Goal: Information Seeking & Learning: Find contact information

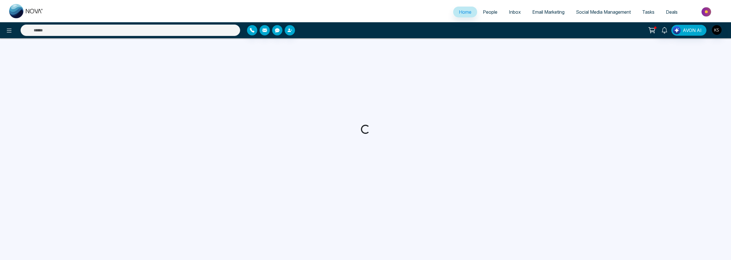
select select "*"
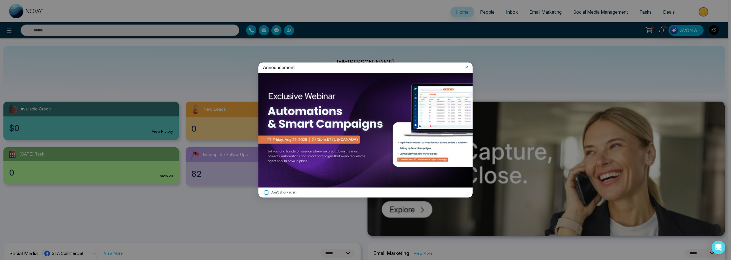
click at [467, 66] on icon at bounding box center [467, 68] width 6 height 6
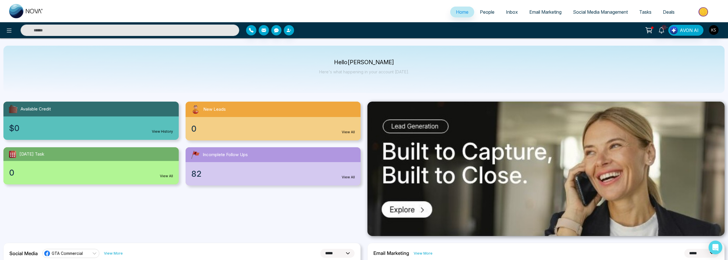
click at [480, 12] on span "People" at bounding box center [487, 12] width 15 height 6
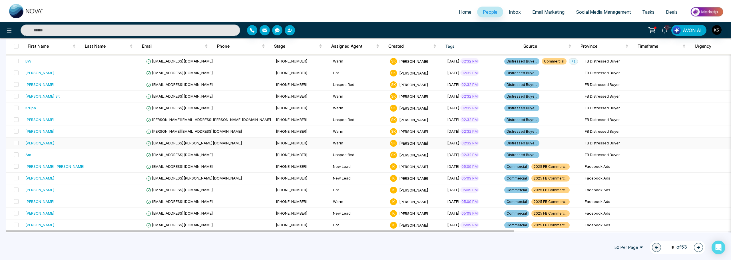
scroll to position [471, 0]
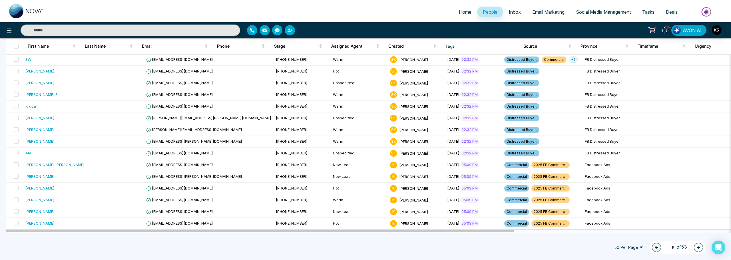
click at [636, 246] on span "50 Per Page" at bounding box center [628, 247] width 37 height 9
click at [629, 235] on div "100 Per Page" at bounding box center [629, 236] width 30 height 6
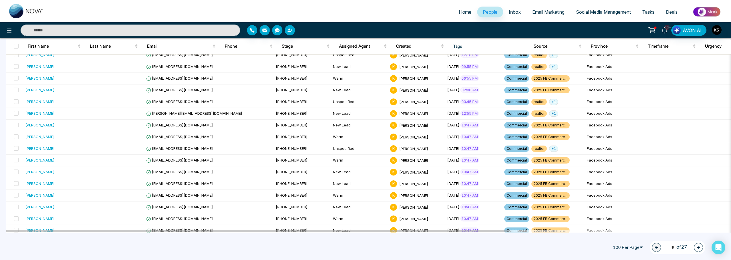
scroll to position [0, 0]
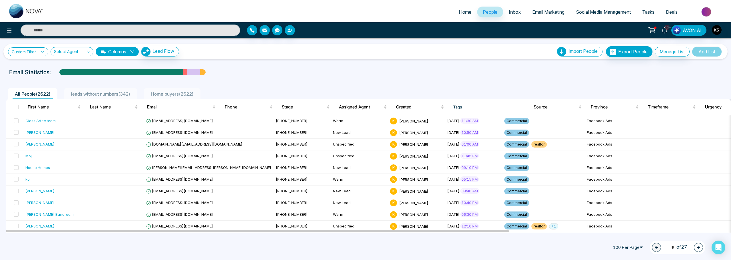
click at [37, 54] on link "Custom Filter" at bounding box center [28, 51] width 40 height 9
click at [41, 65] on select "**********" at bounding box center [41, 66] width 57 height 11
select select "****"
click at [13, 61] on select "**********" at bounding box center [41, 66] width 57 height 11
click at [50, 82] on select "**********" at bounding box center [41, 79] width 57 height 11
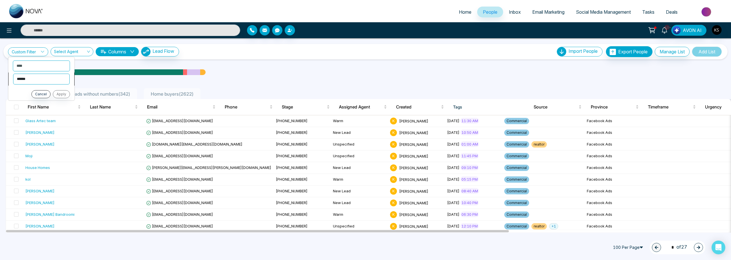
select select "*******"
click at [13, 74] on select "**********" at bounding box center [41, 79] width 57 height 11
click at [38, 92] on select "**********" at bounding box center [41, 91] width 57 height 11
select select "**********"
click at [13, 86] on select "**********" at bounding box center [41, 91] width 57 height 11
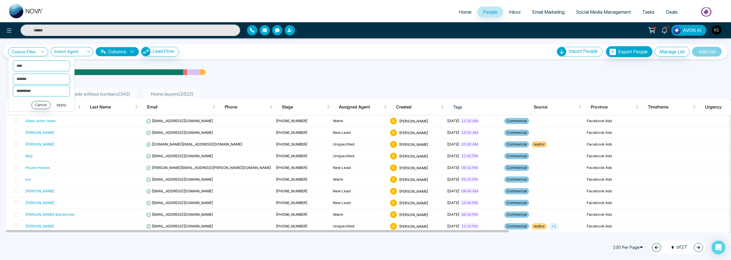
click at [59, 106] on button "Apply" at bounding box center [61, 105] width 17 height 8
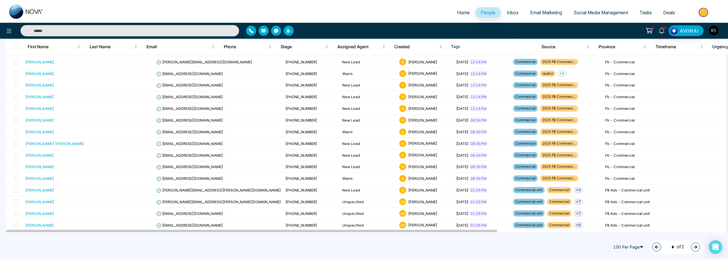
scroll to position [810, 0]
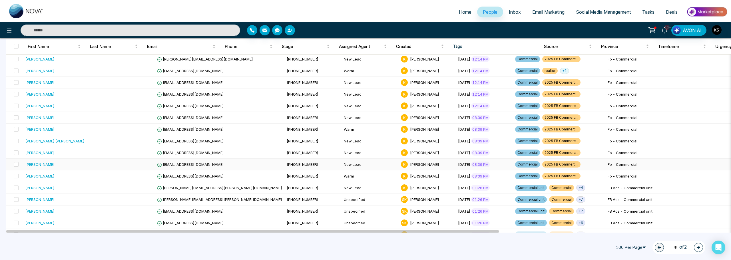
click at [98, 163] on td at bounding box center [126, 165] width 57 height 12
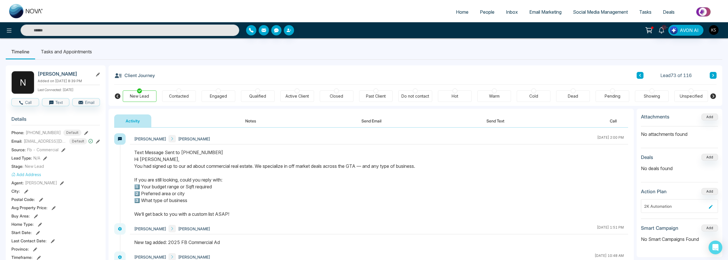
click at [641, 75] on icon at bounding box center [640, 75] width 3 height 3
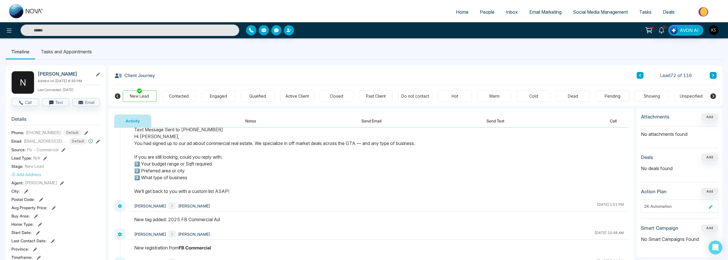
scroll to position [57, 0]
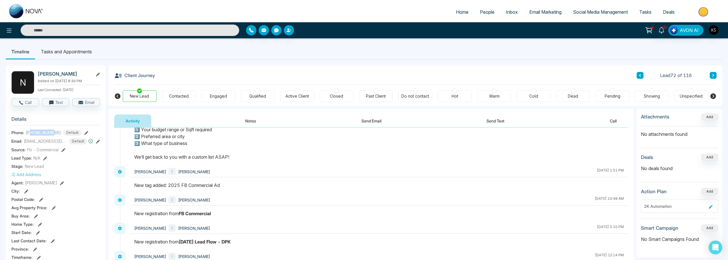
drag, startPoint x: 31, startPoint y: 133, endPoint x: 55, endPoint y: 129, distance: 24.4
click at [55, 129] on section "Details Phone: [PHONE_NUMBER] Default Email: [EMAIL_ADDRESS][DOMAIN_NAME] Defau…" at bounding box center [55, 191] width 89 height 159
click at [47, 131] on span "[PHONE_NUMBER]" at bounding box center [43, 133] width 35 height 6
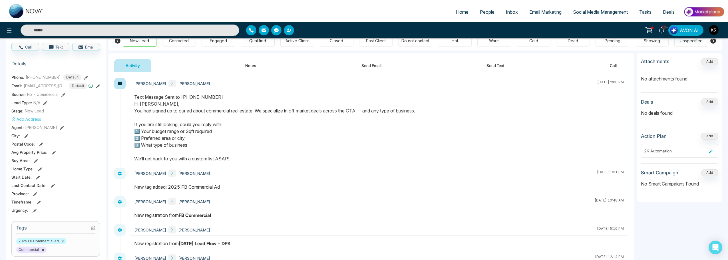
scroll to position [0, 0]
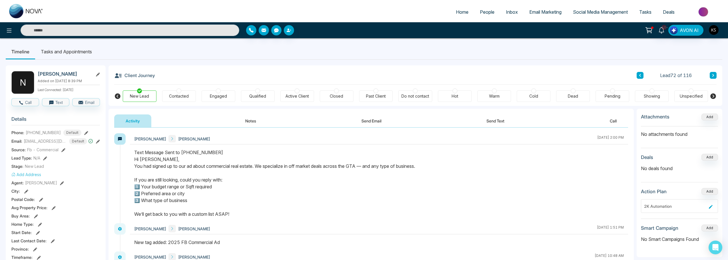
drag, startPoint x: 38, startPoint y: 75, endPoint x: 71, endPoint y: 72, distance: 33.5
click at [71, 72] on h2 "[PERSON_NAME]" at bounding box center [64, 74] width 53 height 6
copy h2 "[PERSON_NAME]"
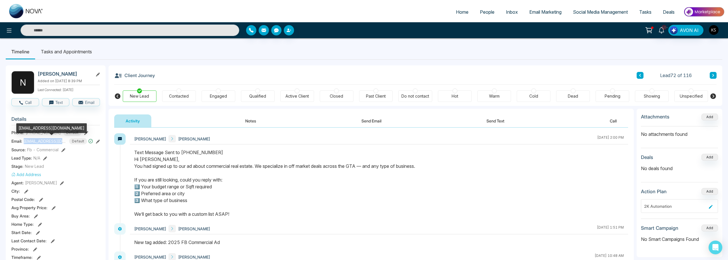
drag, startPoint x: 24, startPoint y: 142, endPoint x: 62, endPoint y: 142, distance: 37.4
click at [62, 142] on span "[EMAIL_ADDRESS][DOMAIN_NAME]" at bounding box center [45, 141] width 43 height 6
click at [98, 142] on icon at bounding box center [98, 142] width 4 height 4
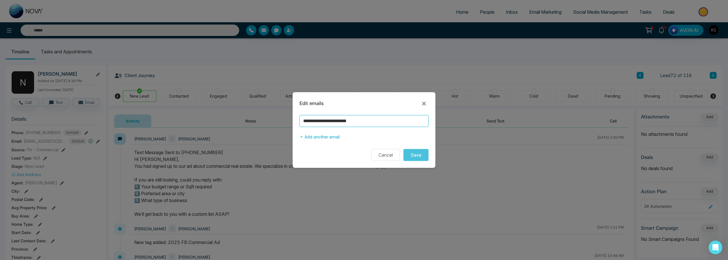
drag, startPoint x: 375, startPoint y: 123, endPoint x: 277, endPoint y: 124, distance: 98.2
click at [277, 124] on div "**********" at bounding box center [364, 130] width 728 height 260
click at [395, 153] on button "Cancel" at bounding box center [386, 155] width 29 height 12
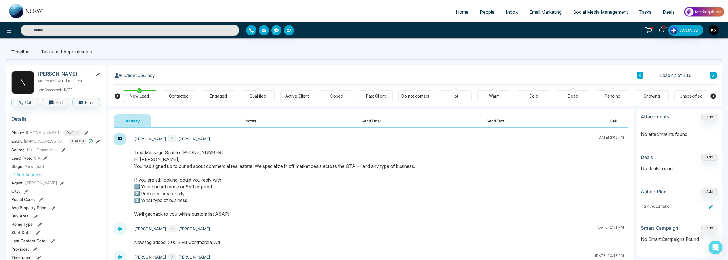
click at [252, 123] on button "Notes" at bounding box center [251, 121] width 34 height 13
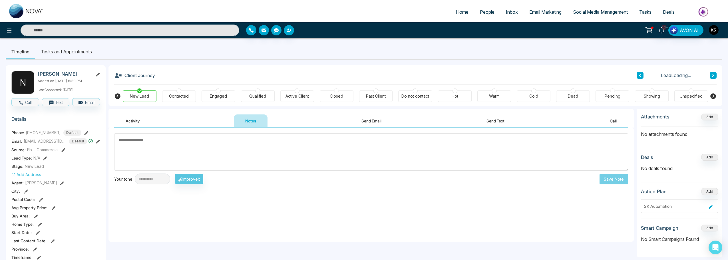
click at [188, 152] on textarea at bounding box center [371, 151] width 514 height 37
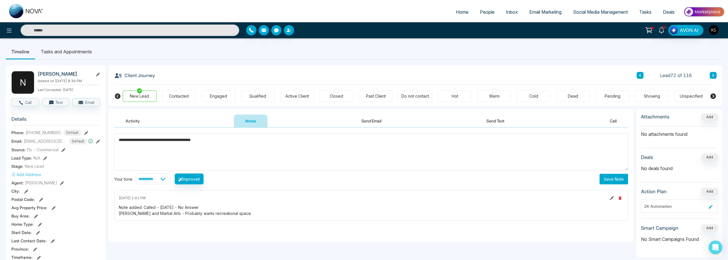
type textarea "**********"
click at [613, 183] on button "Save Note" at bounding box center [614, 179] width 29 height 11
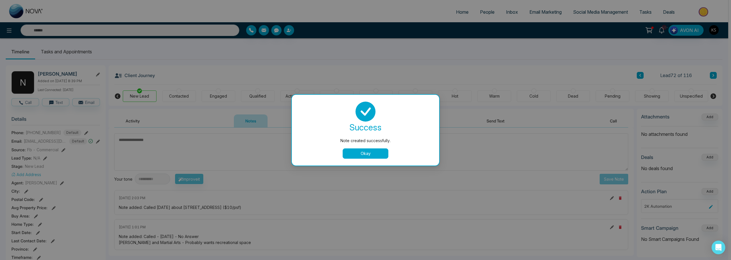
click at [381, 155] on button "Okay" at bounding box center [366, 153] width 46 height 10
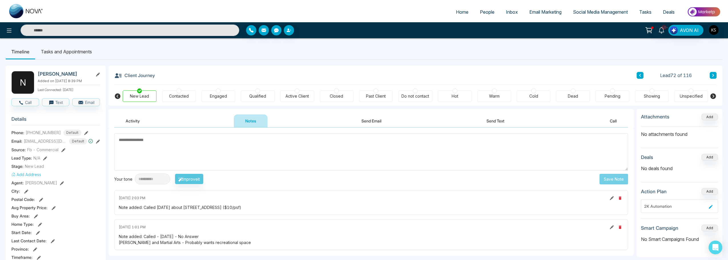
click at [642, 75] on button at bounding box center [640, 75] width 7 height 7
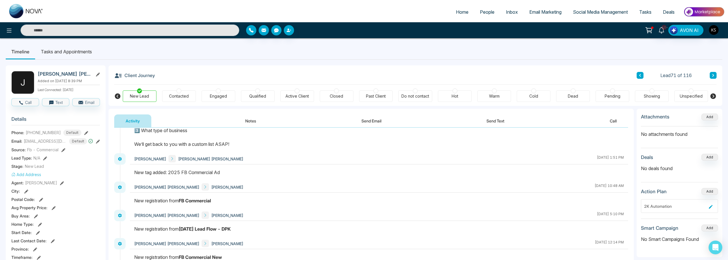
click at [641, 75] on icon at bounding box center [640, 75] width 3 height 3
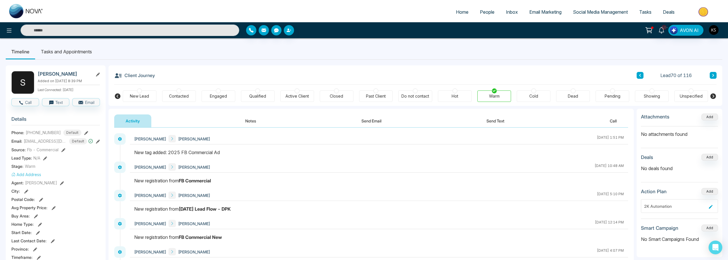
click at [641, 74] on icon at bounding box center [640, 75] width 3 height 3
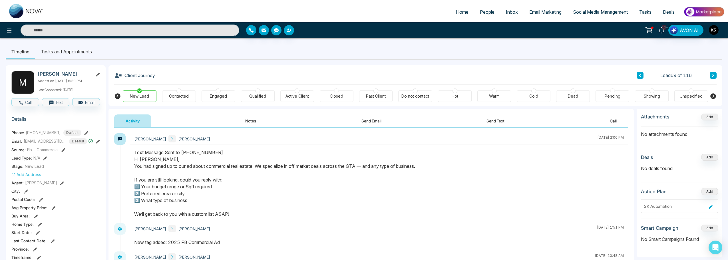
click at [640, 78] on button at bounding box center [640, 75] width 7 height 7
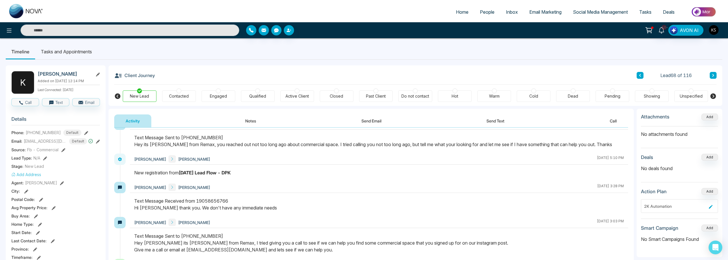
scroll to position [29, 0]
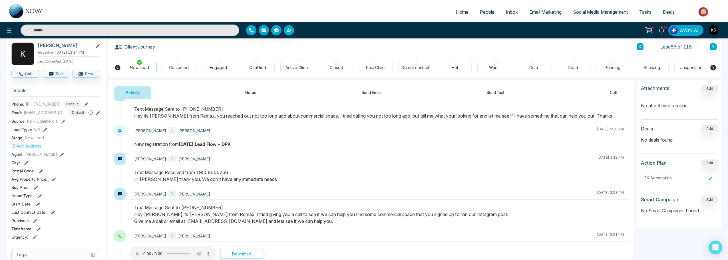
click at [641, 47] on icon at bounding box center [640, 46] width 3 height 3
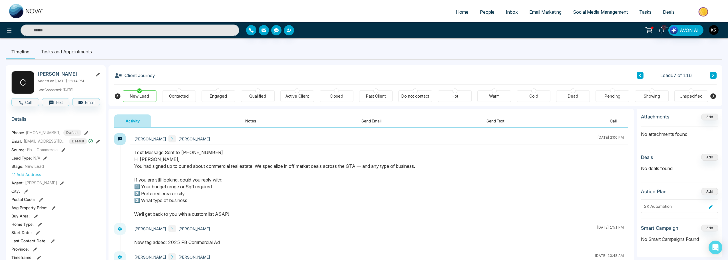
click at [640, 75] on icon at bounding box center [640, 75] width 2 height 3
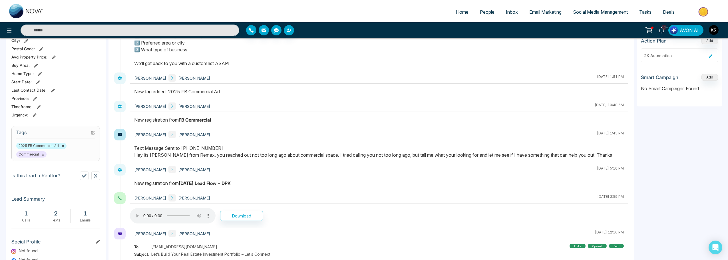
scroll to position [48, 0]
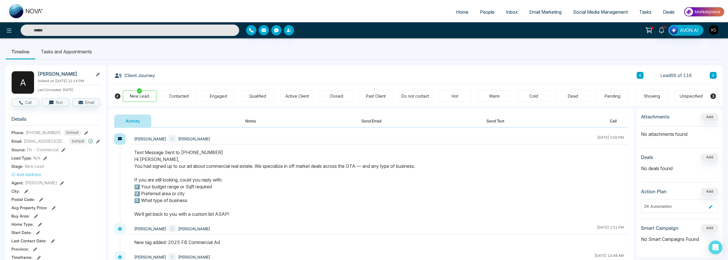
click at [641, 75] on icon at bounding box center [640, 75] width 3 height 3
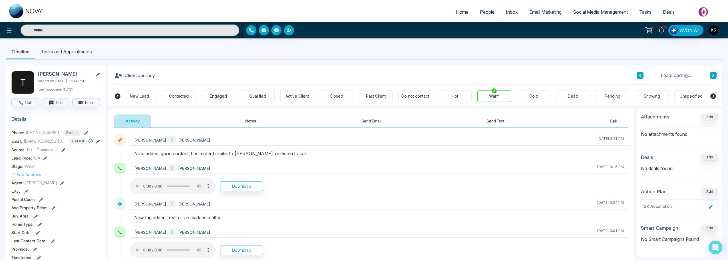
scroll to position [2, 0]
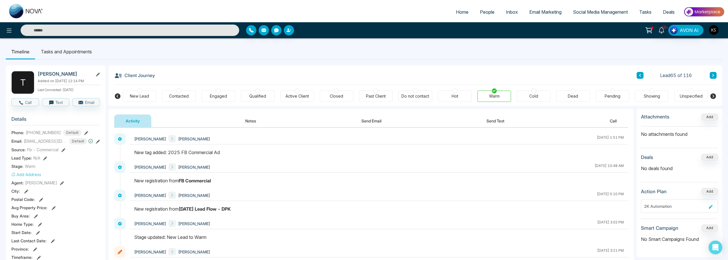
click at [638, 77] on button at bounding box center [640, 75] width 7 height 7
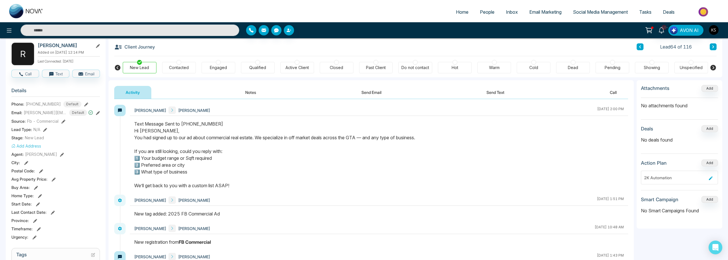
click at [640, 47] on icon at bounding box center [640, 46] width 2 height 3
click at [641, 49] on button at bounding box center [640, 46] width 7 height 7
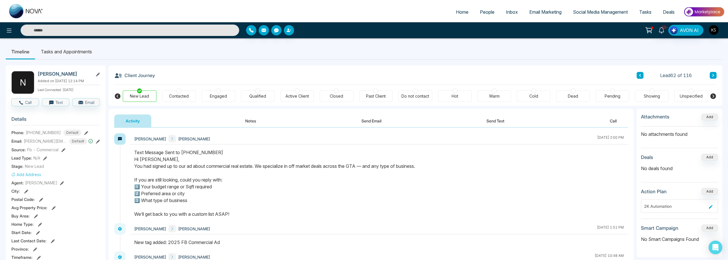
click at [640, 76] on icon at bounding box center [640, 75] width 2 height 3
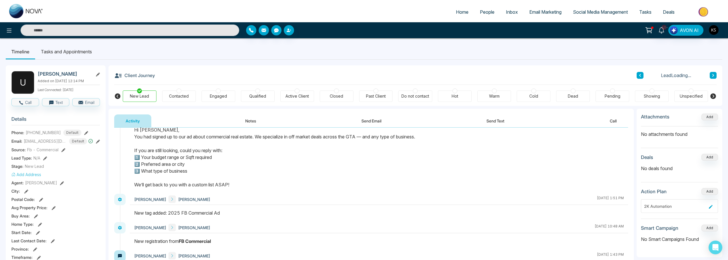
scroll to position [84, 0]
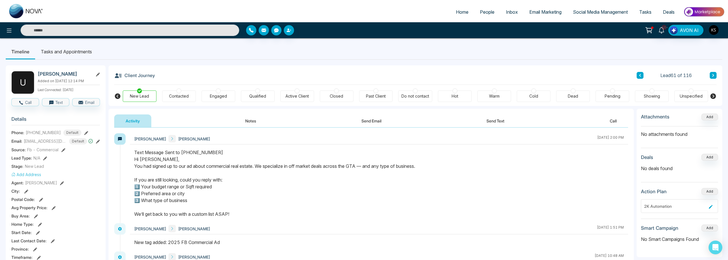
click at [638, 75] on button at bounding box center [640, 75] width 7 height 7
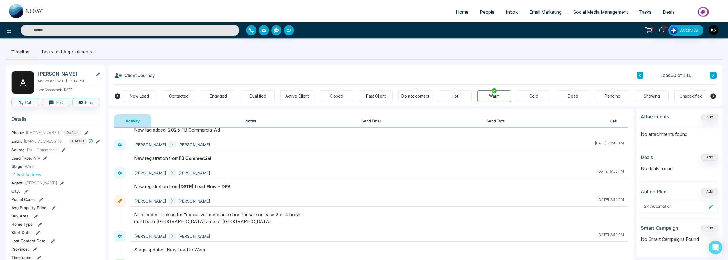
click at [642, 75] on button at bounding box center [640, 75] width 7 height 7
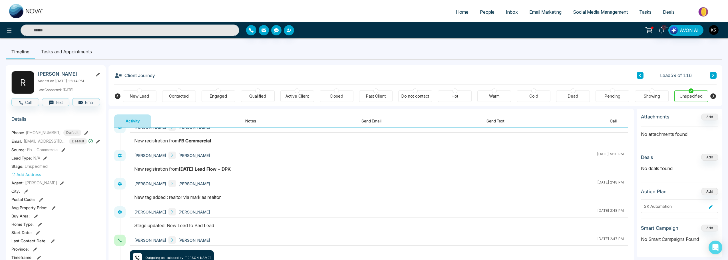
click at [641, 75] on icon at bounding box center [640, 75] width 3 height 3
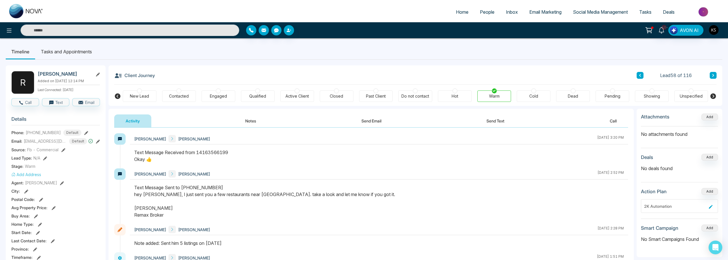
click at [639, 76] on icon at bounding box center [640, 75] width 3 height 3
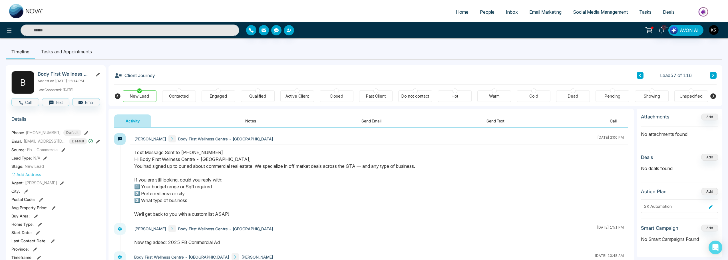
click at [97, 142] on icon at bounding box center [98, 142] width 4 height 4
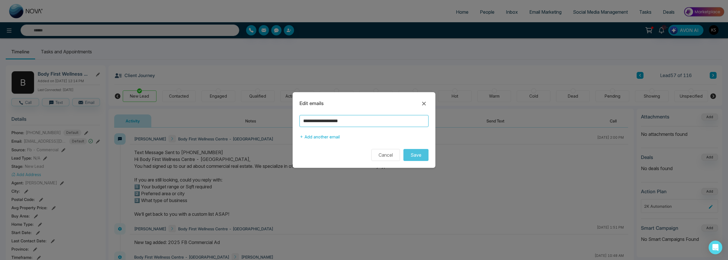
drag, startPoint x: 359, startPoint y: 122, endPoint x: 296, endPoint y: 122, distance: 63.4
click at [296, 122] on div "**********" at bounding box center [364, 128] width 143 height 27
click at [390, 156] on button "Cancel" at bounding box center [386, 155] width 29 height 12
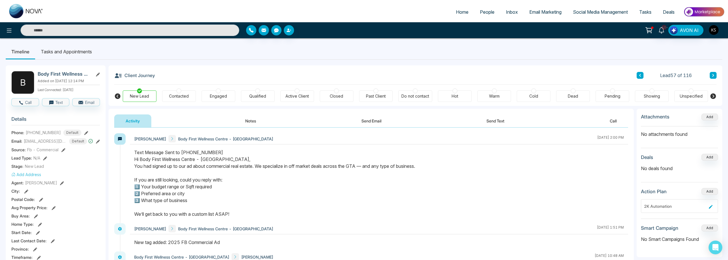
click at [256, 120] on button "Notes" at bounding box center [251, 121] width 34 height 13
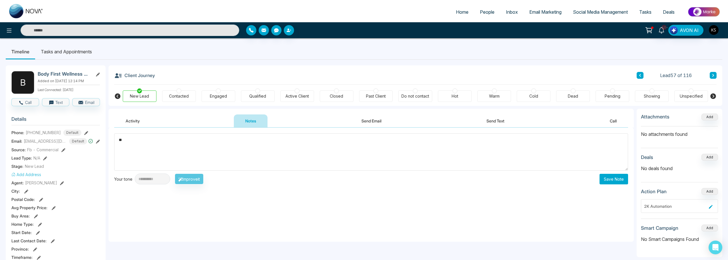
type textarea "*"
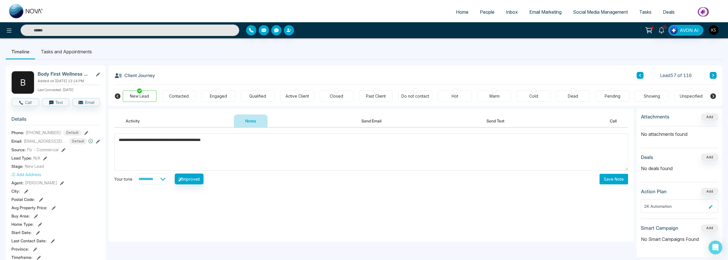
click at [196, 140] on textarea "**********" at bounding box center [371, 151] width 514 height 37
click at [236, 140] on textarea "**********" at bounding box center [371, 151] width 514 height 37
click at [117, 139] on textarea "**********" at bounding box center [371, 151] width 514 height 37
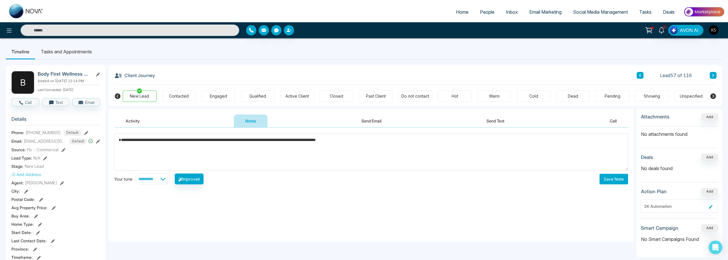
click at [391, 147] on textarea "**********" at bounding box center [371, 151] width 514 height 37
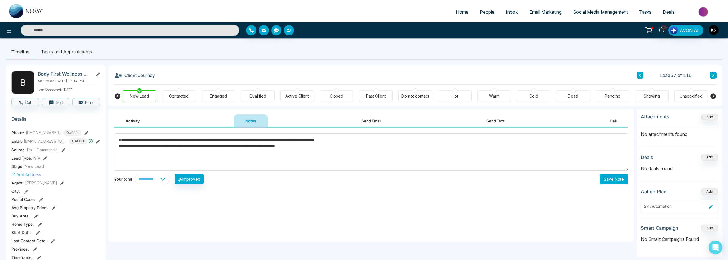
type textarea "**********"
click at [610, 178] on button "Save Note" at bounding box center [614, 179] width 29 height 11
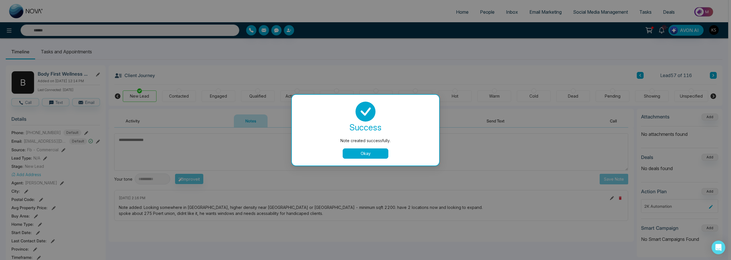
click at [364, 154] on button "Okay" at bounding box center [366, 153] width 46 height 10
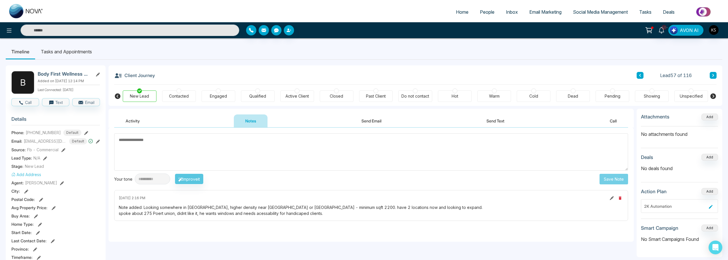
click at [493, 93] on div at bounding box center [494, 91] width 5 height 5
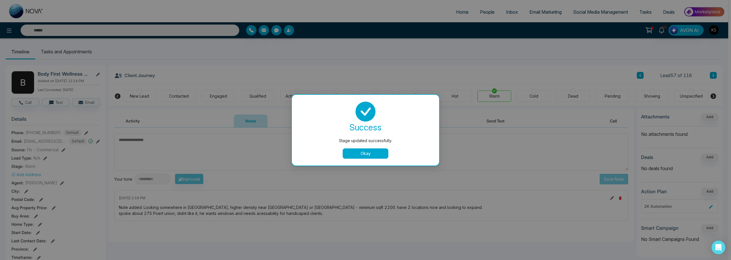
click at [378, 154] on button "Okay" at bounding box center [366, 153] width 46 height 10
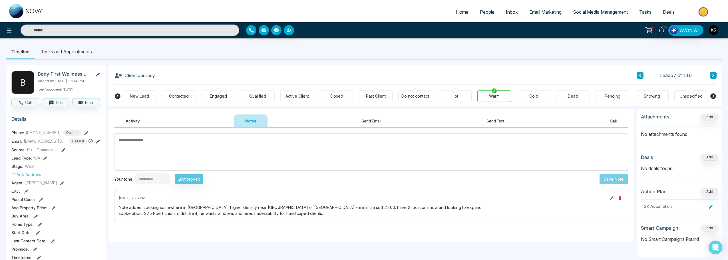
click at [639, 73] on button at bounding box center [640, 75] width 7 height 7
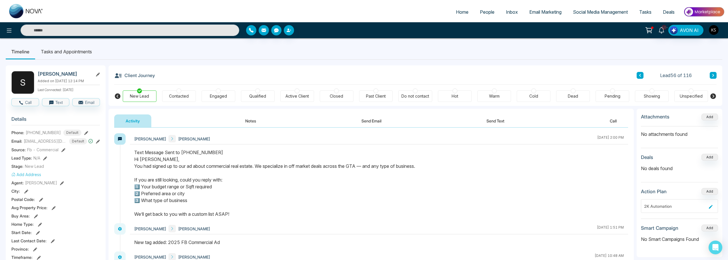
click at [641, 74] on icon at bounding box center [640, 75] width 3 height 3
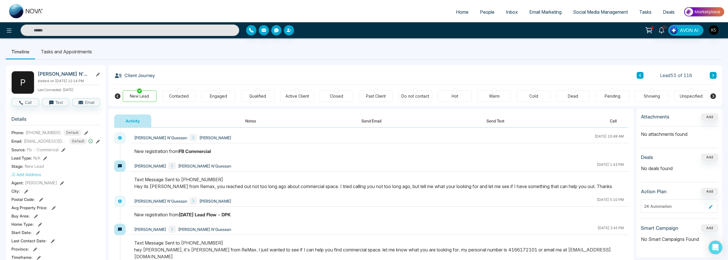
click at [639, 74] on icon at bounding box center [640, 75] width 3 height 3
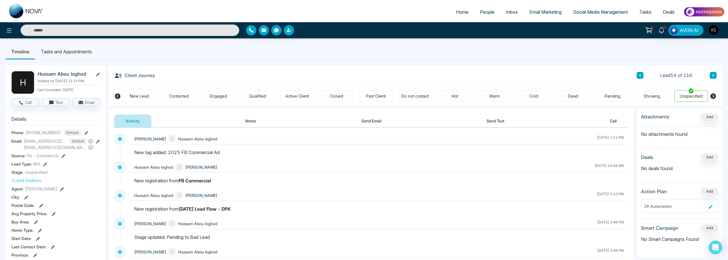
click at [642, 75] on button at bounding box center [640, 75] width 7 height 7
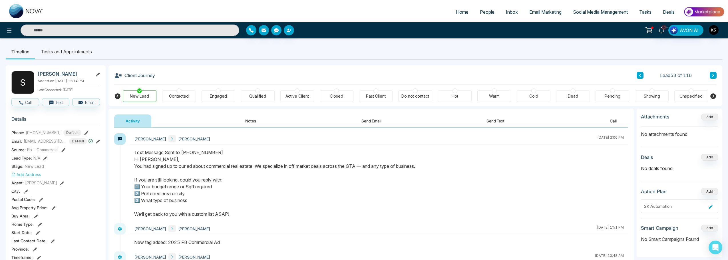
click at [640, 75] on icon at bounding box center [640, 75] width 3 height 3
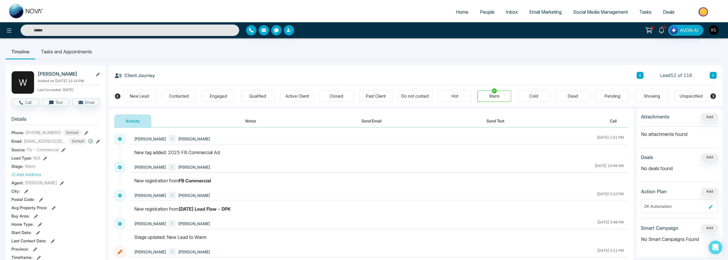
click at [642, 75] on button at bounding box center [640, 75] width 7 height 7
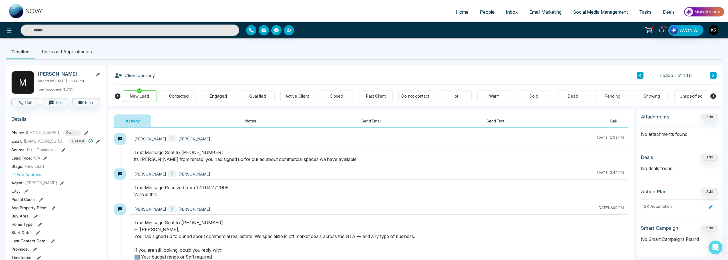
click at [640, 77] on icon at bounding box center [640, 75] width 3 height 3
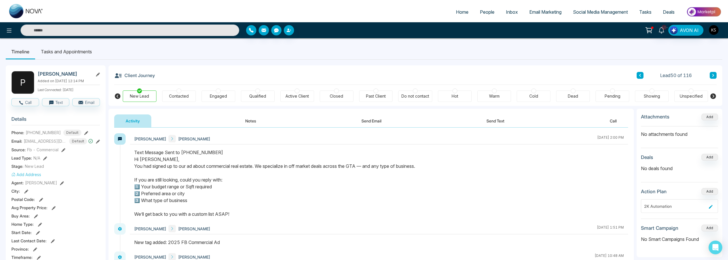
click at [640, 76] on icon at bounding box center [640, 75] width 2 height 3
click at [641, 75] on icon at bounding box center [640, 75] width 3 height 3
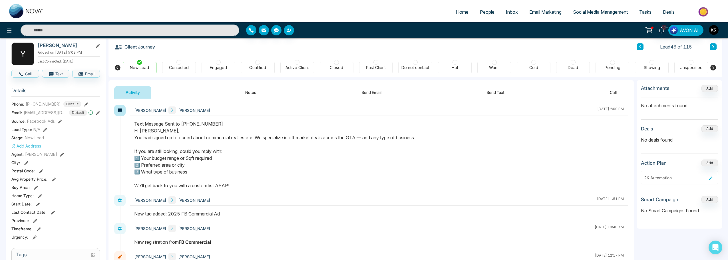
click at [639, 49] on icon at bounding box center [640, 46] width 3 height 3
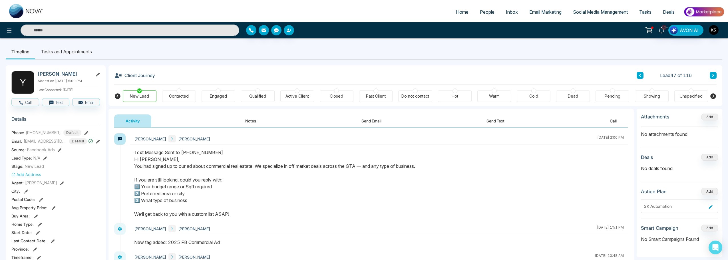
click at [641, 77] on button at bounding box center [640, 75] width 7 height 7
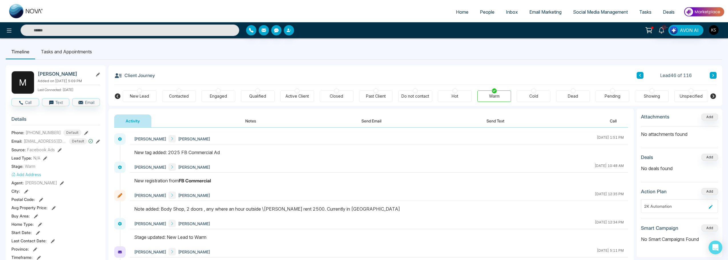
click at [640, 78] on button at bounding box center [640, 75] width 7 height 7
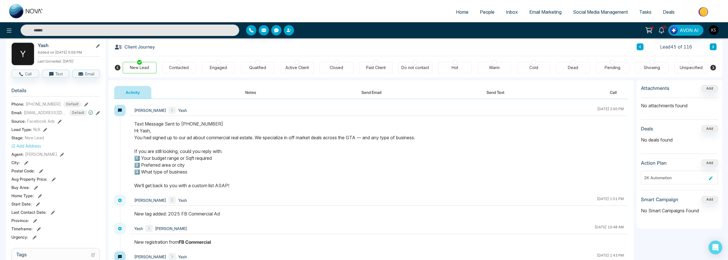
click at [640, 48] on icon at bounding box center [640, 46] width 3 height 3
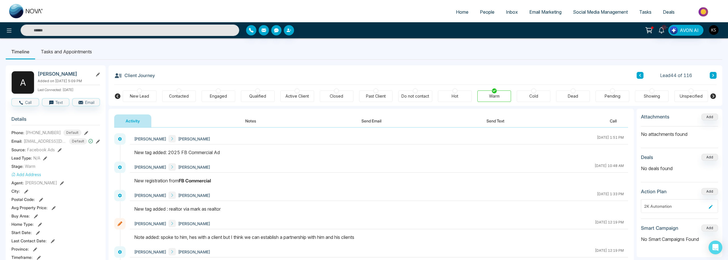
click at [638, 77] on button at bounding box center [640, 75] width 7 height 7
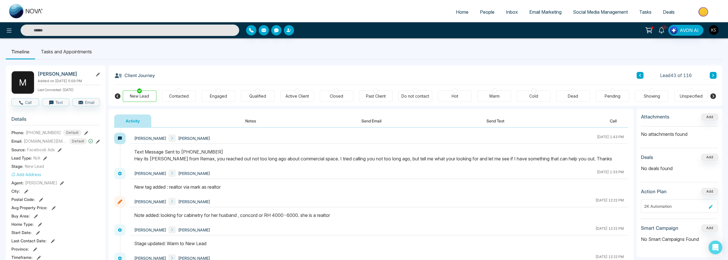
click at [640, 72] on button at bounding box center [640, 75] width 7 height 7
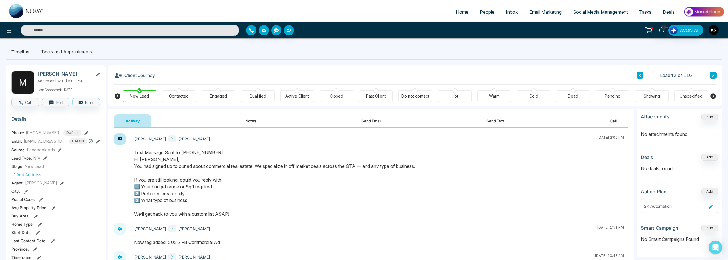
click at [641, 75] on icon at bounding box center [640, 75] width 3 height 3
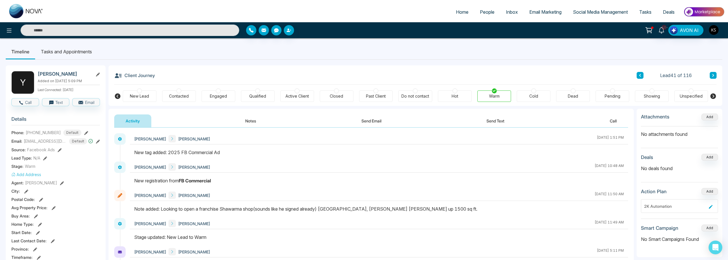
click at [638, 77] on button at bounding box center [640, 75] width 7 height 7
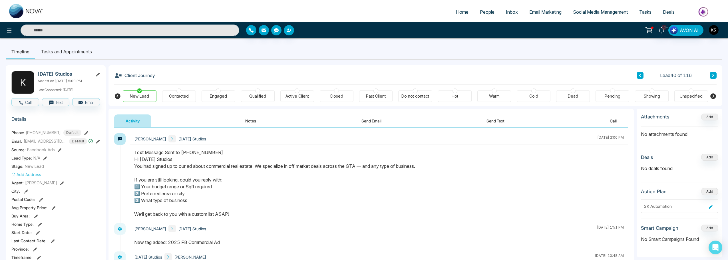
click at [641, 74] on icon at bounding box center [640, 75] width 3 height 3
click at [641, 74] on icon at bounding box center [640, 75] width 2 height 3
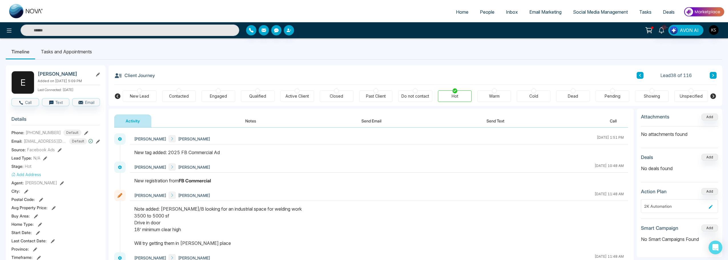
click at [640, 75] on icon at bounding box center [640, 75] width 3 height 3
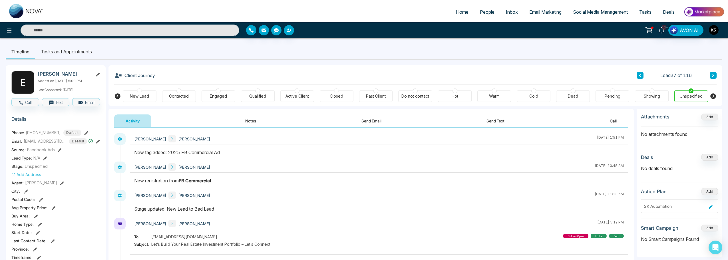
click at [641, 76] on icon at bounding box center [640, 75] width 3 height 3
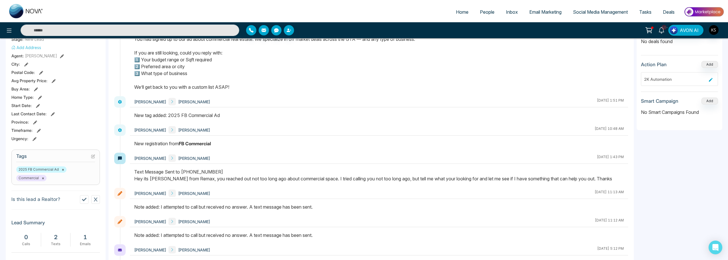
scroll to position [29, 0]
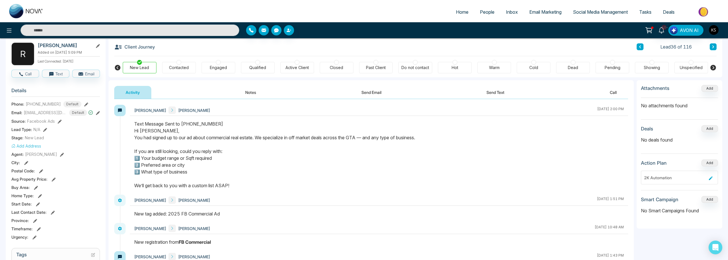
click at [640, 48] on icon at bounding box center [640, 46] width 3 height 3
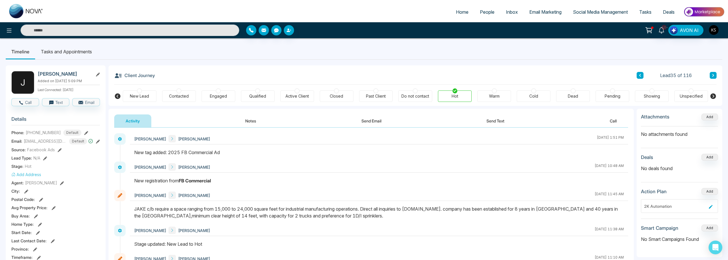
click at [639, 76] on icon at bounding box center [640, 75] width 3 height 3
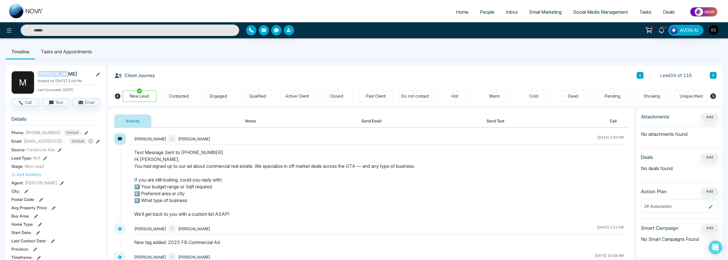
drag, startPoint x: 39, startPoint y: 75, endPoint x: 63, endPoint y: 75, distance: 24.3
click at [64, 75] on h2 "[PERSON_NAME]" at bounding box center [64, 74] width 53 height 6
copy h2 "[PERSON_NAME]"
drag, startPoint x: 24, startPoint y: 141, endPoint x: 65, endPoint y: 141, distance: 40.3
click at [65, 141] on div "[EMAIL_ADDRESS][DOMAIN_NAME] Default" at bounding box center [58, 141] width 69 height 6
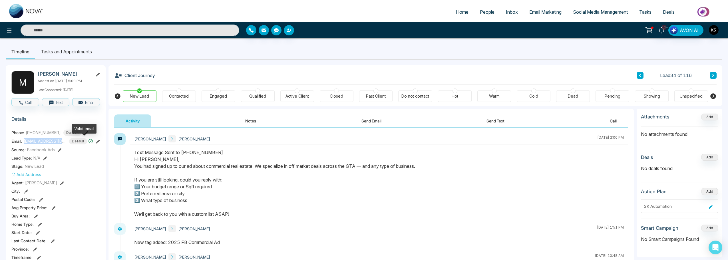
copy span "[EMAIL_ADDRESS][DOMAIN_NAME]"
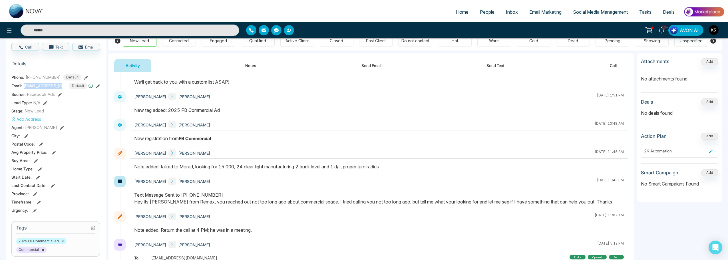
scroll to position [57, 0]
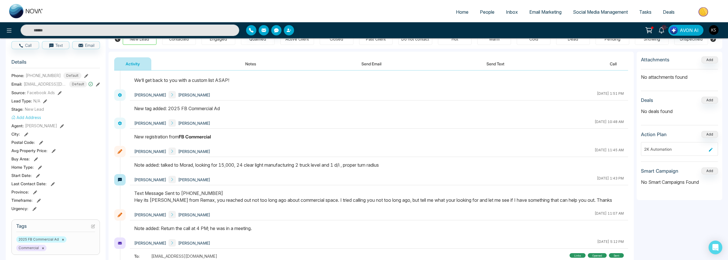
drag, startPoint x: 222, startPoint y: 166, endPoint x: 394, endPoint y: 163, distance: 171.9
click at [394, 163] on div "Note added: talked to Morad, looking for 15,000, 24 clear light manufacturing 2…" at bounding box center [379, 165] width 490 height 7
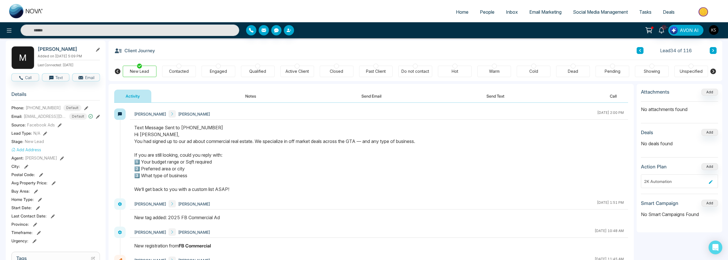
scroll to position [0, 0]
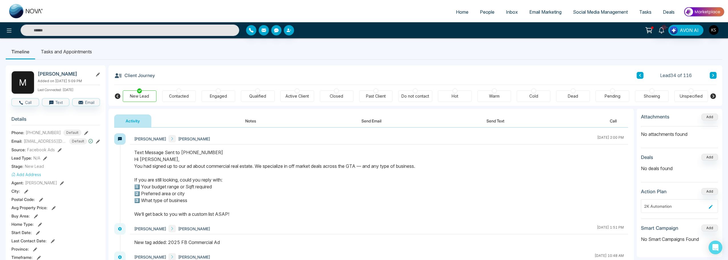
click at [642, 73] on button at bounding box center [640, 75] width 7 height 7
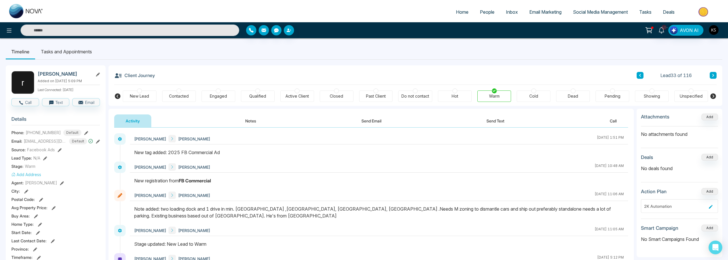
click at [639, 74] on icon at bounding box center [640, 75] width 3 height 3
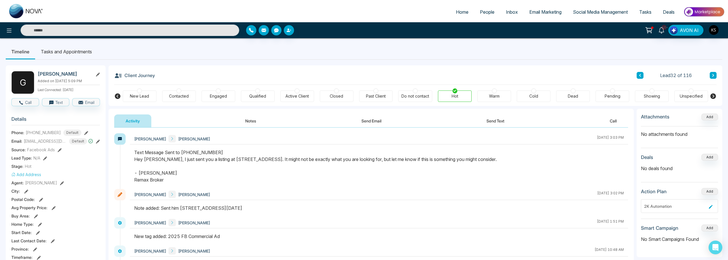
click at [639, 78] on button at bounding box center [640, 75] width 7 height 7
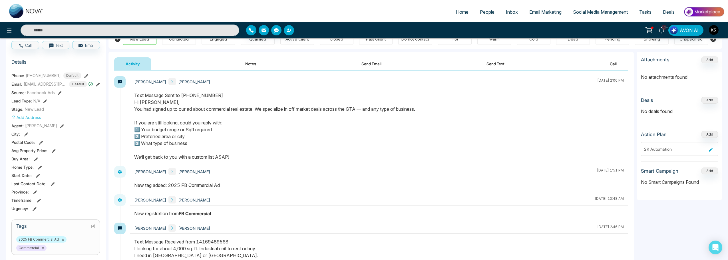
scroll to position [57, 0]
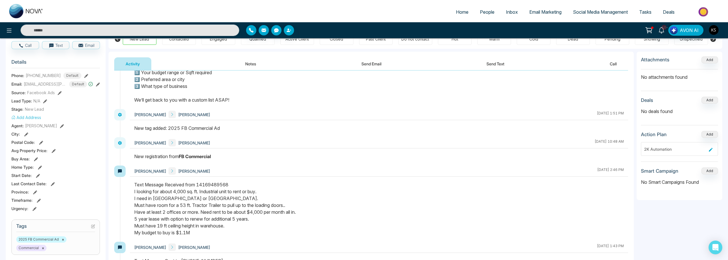
drag, startPoint x: 174, startPoint y: 192, endPoint x: 230, endPoint y: 194, distance: 55.7
click at [230, 194] on div "Text Message Received from 14169489568 I looking for about 4,000 sq. ft. Indust…" at bounding box center [379, 208] width 490 height 55
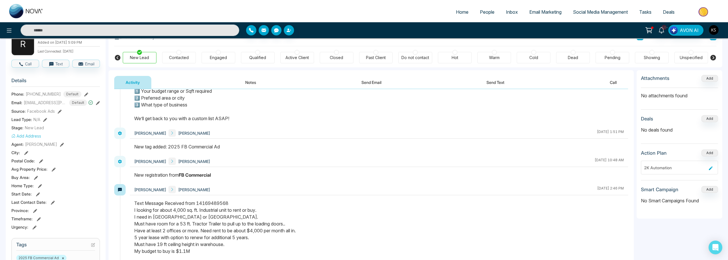
scroll to position [0, 0]
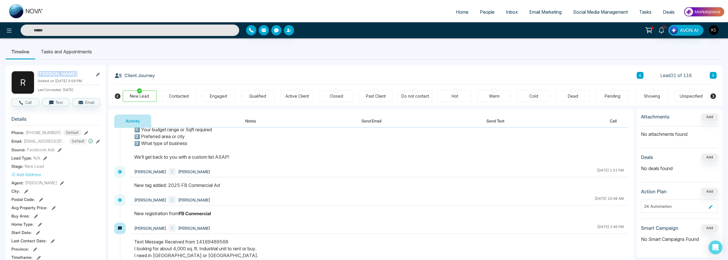
drag, startPoint x: 38, startPoint y: 73, endPoint x: 70, endPoint y: 74, distance: 32.0
click at [70, 74] on h2 "[PERSON_NAME]" at bounding box center [64, 74] width 53 height 6
copy h2 "[PERSON_NAME]"
drag, startPoint x: 24, startPoint y: 141, endPoint x: 71, endPoint y: 142, distance: 47.1
click at [71, 142] on div "[EMAIL_ADDRESS][PERSON_NAME][DOMAIN_NAME] Default" at bounding box center [58, 141] width 69 height 6
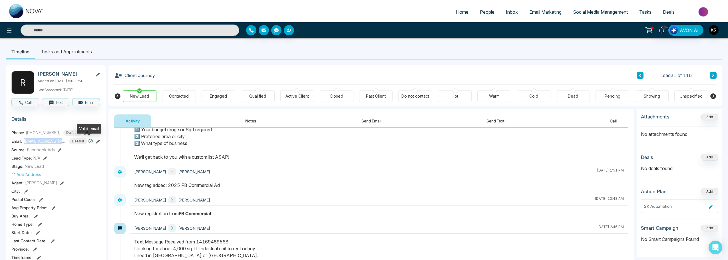
copy span "[EMAIL_ADDRESS][PERSON_NAME][DOMAIN_NAME]"
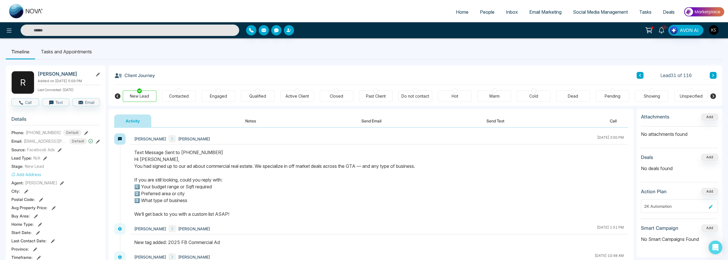
click at [492, 93] on div "Warm" at bounding box center [494, 96] width 34 height 11
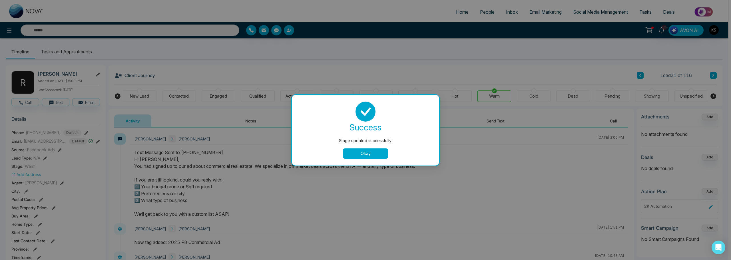
click at [370, 154] on button "Okay" at bounding box center [366, 153] width 46 height 10
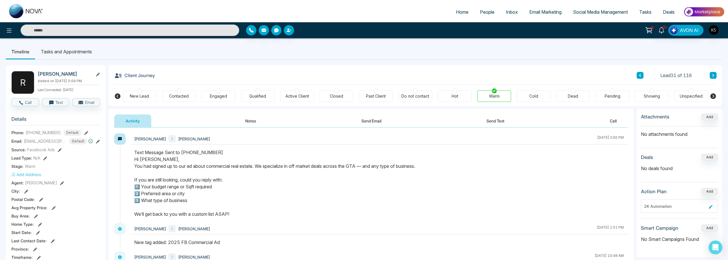
click at [641, 74] on icon at bounding box center [640, 75] width 3 height 3
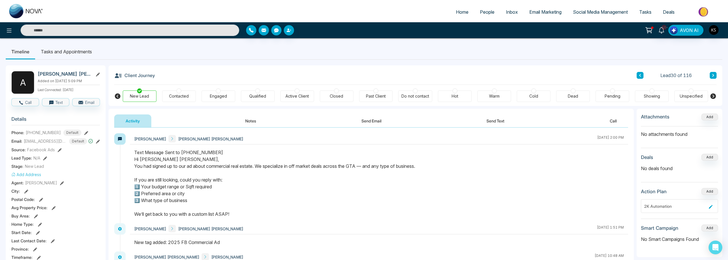
click at [641, 77] on icon at bounding box center [640, 75] width 2 height 3
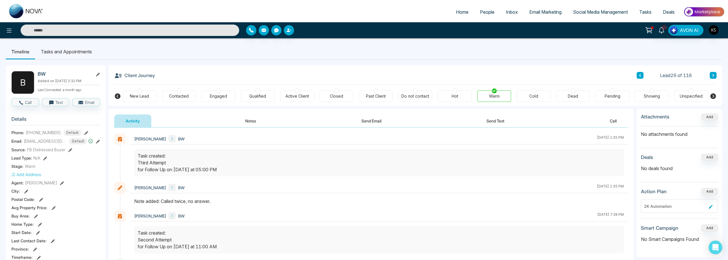
click at [639, 74] on icon at bounding box center [640, 75] width 3 height 3
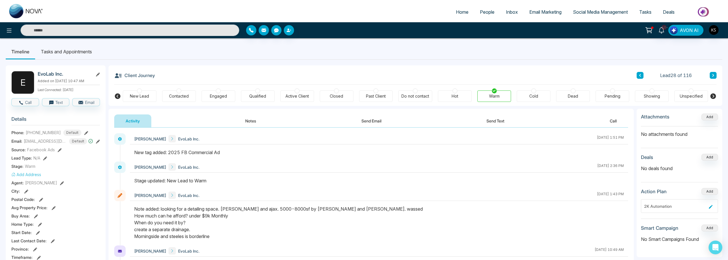
click at [639, 77] on icon at bounding box center [640, 75] width 3 height 3
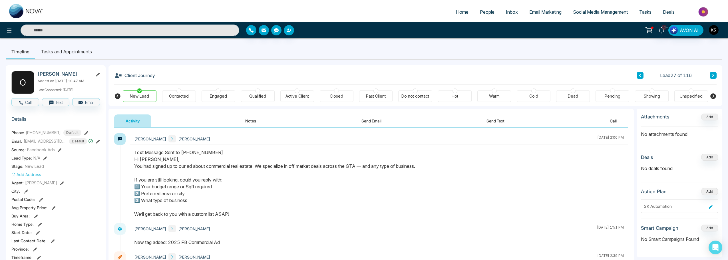
click at [641, 76] on icon at bounding box center [640, 75] width 2 height 3
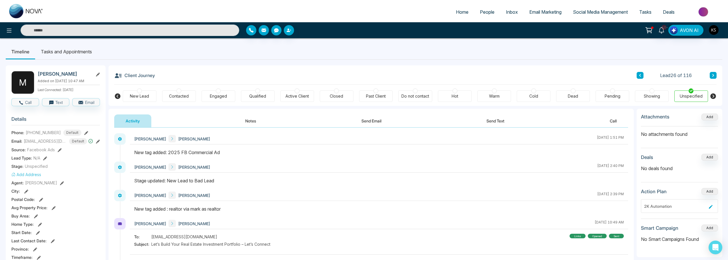
click at [639, 75] on icon at bounding box center [640, 75] width 3 height 3
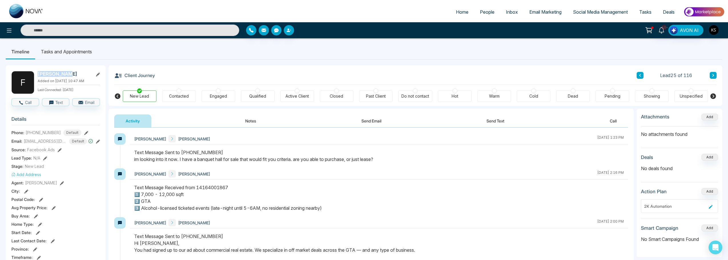
drag, startPoint x: 38, startPoint y: 74, endPoint x: 69, endPoint y: 75, distance: 31.1
click at [69, 75] on h2 "[PERSON_NAME]" at bounding box center [64, 74] width 53 height 6
copy h2 "[PERSON_NAME]"
click at [99, 141] on icon at bounding box center [98, 142] width 4 height 4
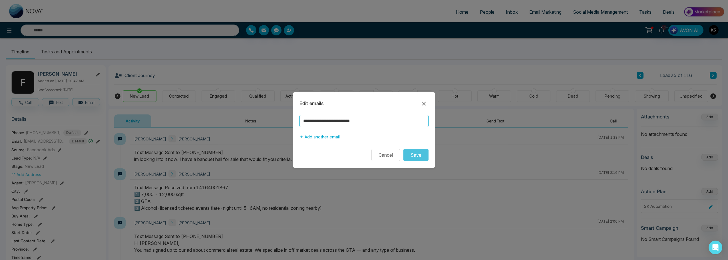
drag, startPoint x: 355, startPoint y: 124, endPoint x: 257, endPoint y: 134, distance: 98.5
click at [257, 134] on div "**********" at bounding box center [364, 130] width 728 height 260
click at [389, 156] on button "Cancel" at bounding box center [386, 155] width 29 height 12
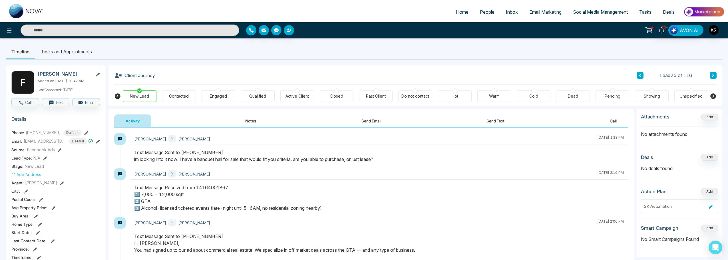
click at [641, 75] on icon at bounding box center [640, 75] width 2 height 3
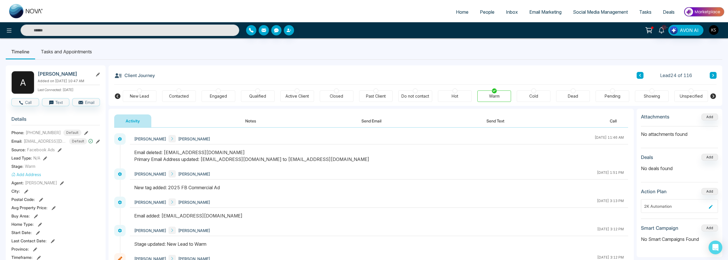
click at [641, 75] on icon at bounding box center [640, 75] width 2 height 3
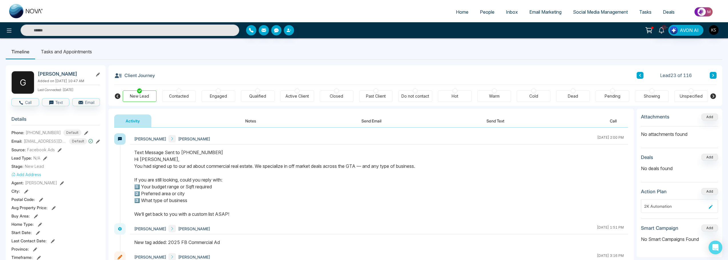
click at [639, 74] on icon at bounding box center [640, 75] width 3 height 3
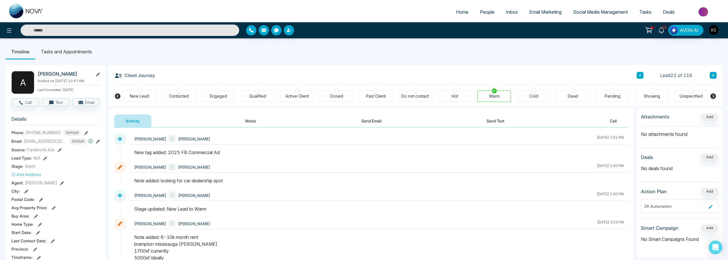
click at [639, 75] on icon at bounding box center [640, 75] width 3 height 3
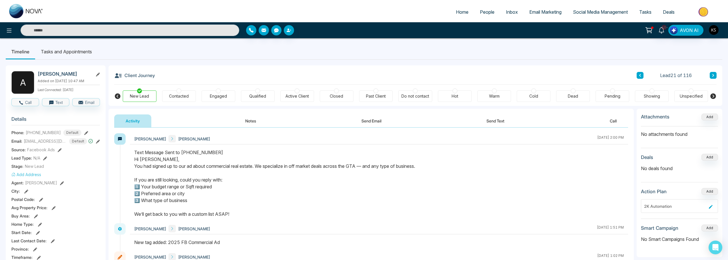
click at [641, 75] on icon at bounding box center [640, 75] width 3 height 3
click at [641, 74] on icon at bounding box center [640, 75] width 2 height 3
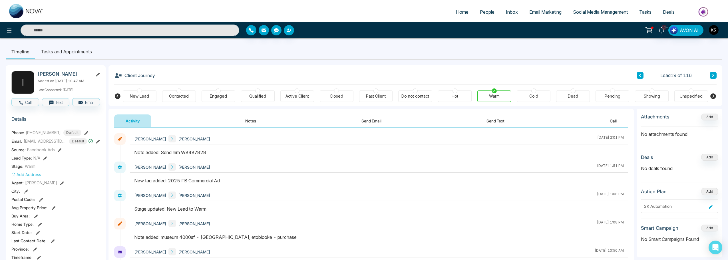
click at [641, 76] on icon at bounding box center [640, 75] width 3 height 3
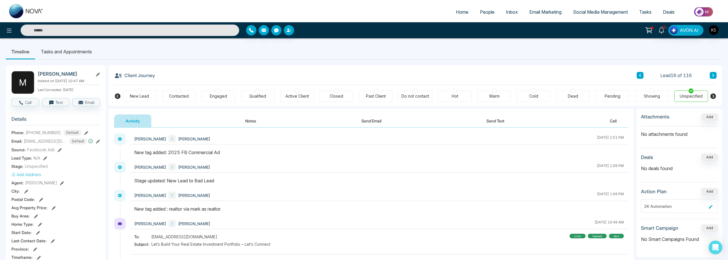
click at [641, 77] on icon at bounding box center [640, 75] width 2 height 3
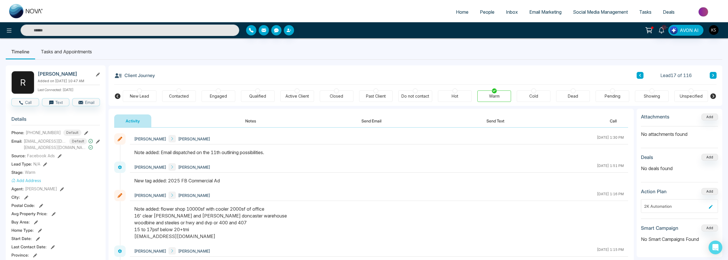
click at [640, 76] on icon at bounding box center [640, 75] width 2 height 3
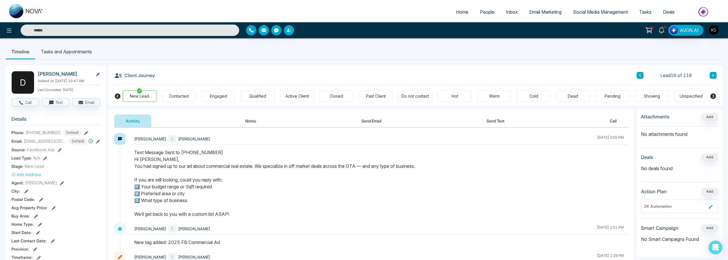
click at [640, 73] on button at bounding box center [640, 75] width 7 height 7
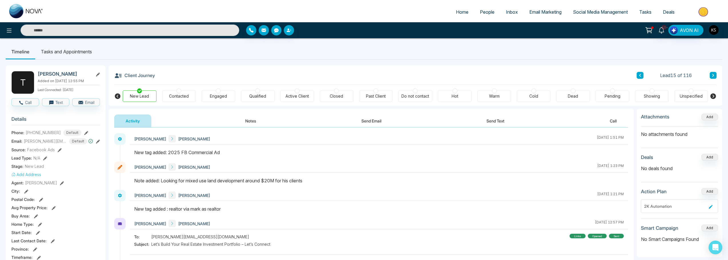
click at [642, 76] on button at bounding box center [640, 75] width 7 height 7
click at [641, 75] on icon at bounding box center [640, 75] width 2 height 3
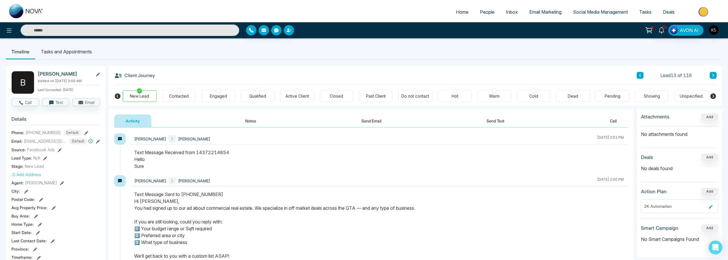
click at [641, 78] on button at bounding box center [640, 75] width 7 height 7
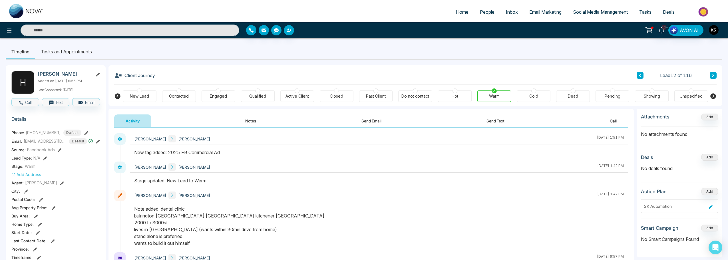
click at [639, 75] on button at bounding box center [640, 75] width 7 height 7
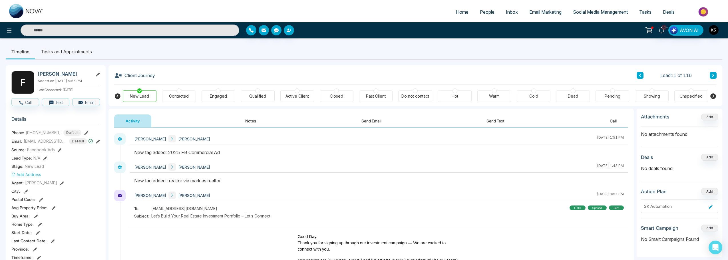
click at [640, 75] on icon at bounding box center [640, 75] width 2 height 3
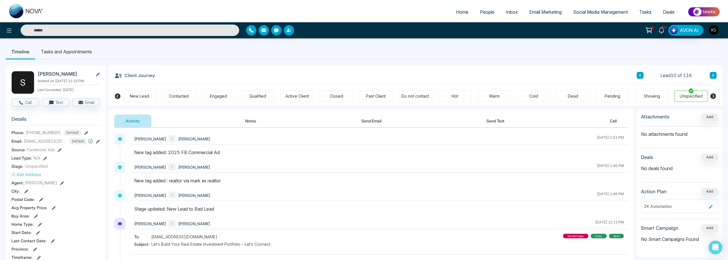
click at [642, 77] on button at bounding box center [640, 75] width 7 height 7
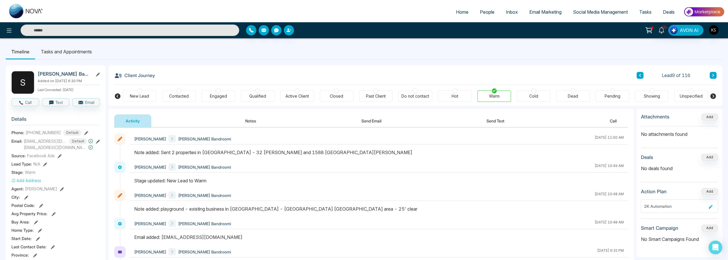
click at [641, 75] on icon at bounding box center [640, 75] width 3 height 3
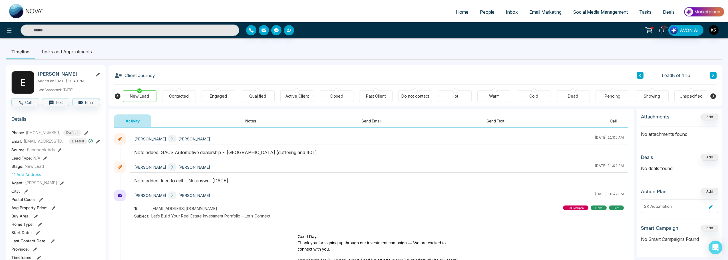
click at [640, 78] on button at bounding box center [640, 75] width 7 height 7
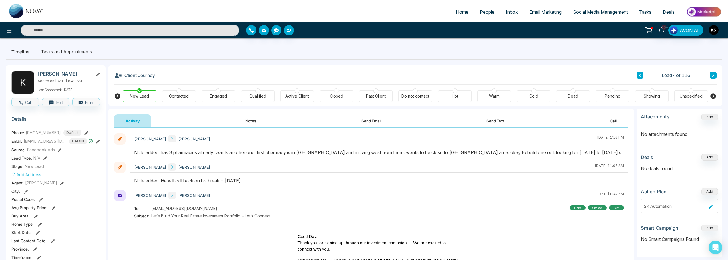
click at [641, 74] on icon at bounding box center [640, 75] width 2 height 3
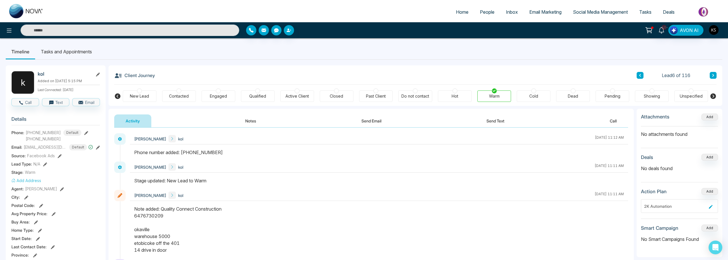
click at [641, 75] on icon at bounding box center [640, 75] width 3 height 3
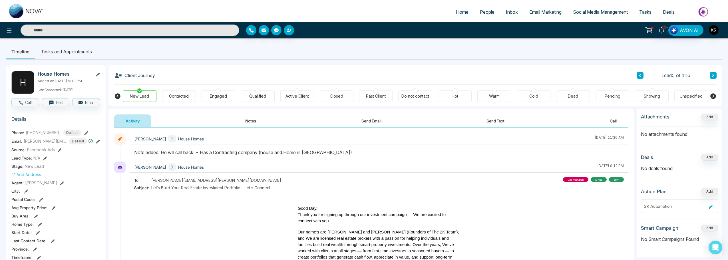
click at [641, 76] on icon at bounding box center [640, 75] width 3 height 3
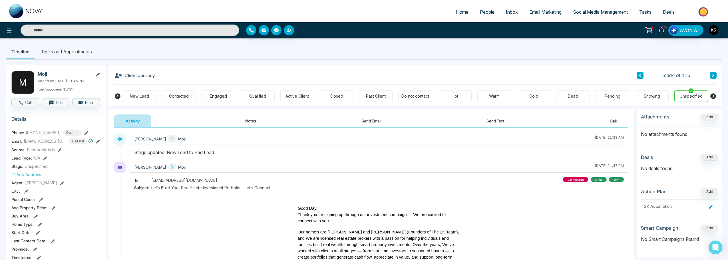
click at [641, 76] on icon at bounding box center [640, 75] width 3 height 3
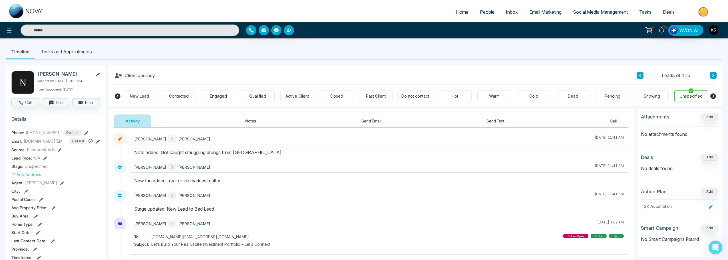
click at [641, 76] on icon at bounding box center [640, 75] width 3 height 3
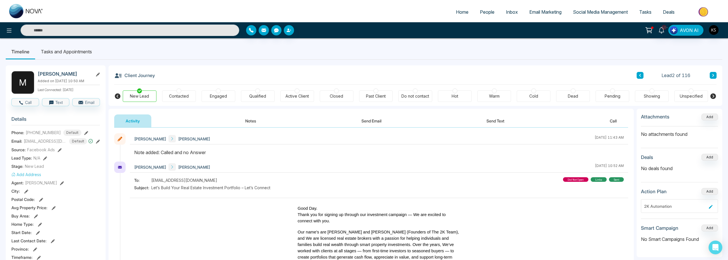
click at [641, 76] on icon at bounding box center [640, 75] width 3 height 3
